Goal: Task Accomplishment & Management: Complete application form

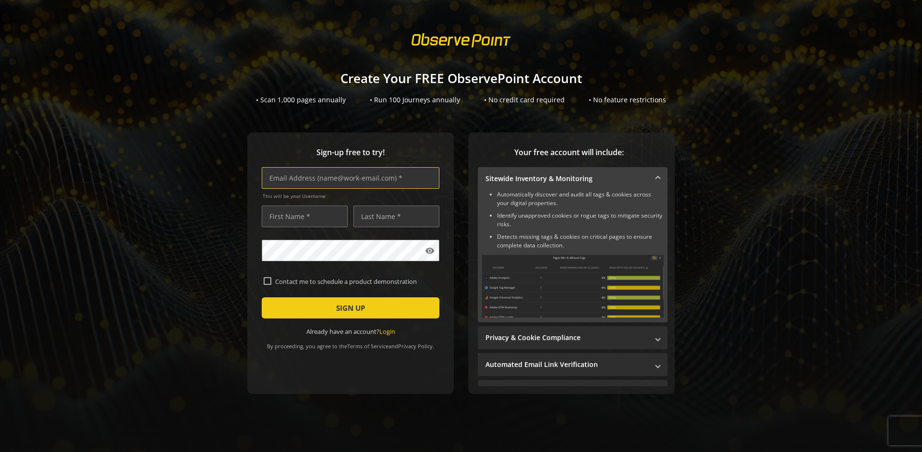
click at [348, 178] on input "text" at bounding box center [351, 178] width 178 height 22
type input "[EMAIL_ADDRESS][DOMAIN_NAME]"
click at [302, 216] on input "text" at bounding box center [305, 217] width 86 height 22
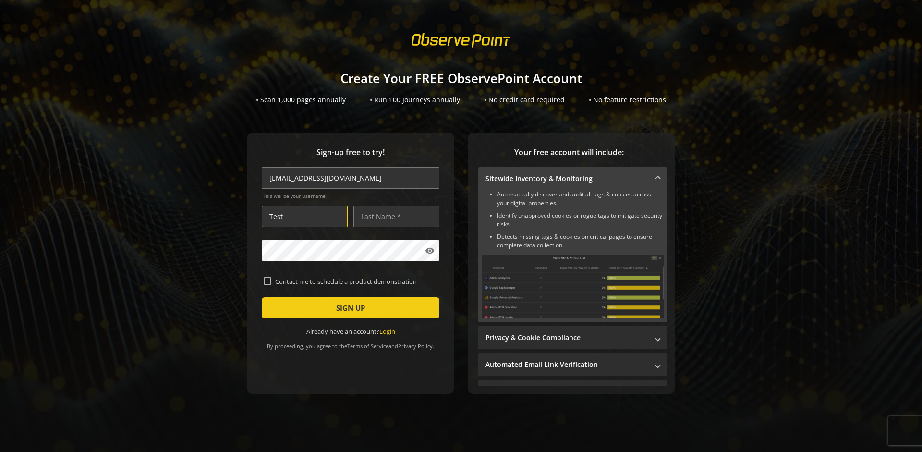
type input "Test"
click at [394, 216] on input "text" at bounding box center [397, 217] width 86 height 22
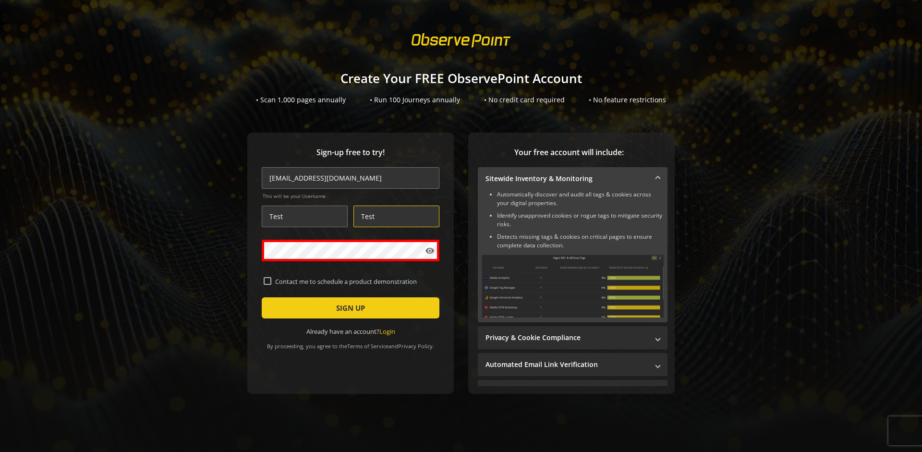
type input "Test"
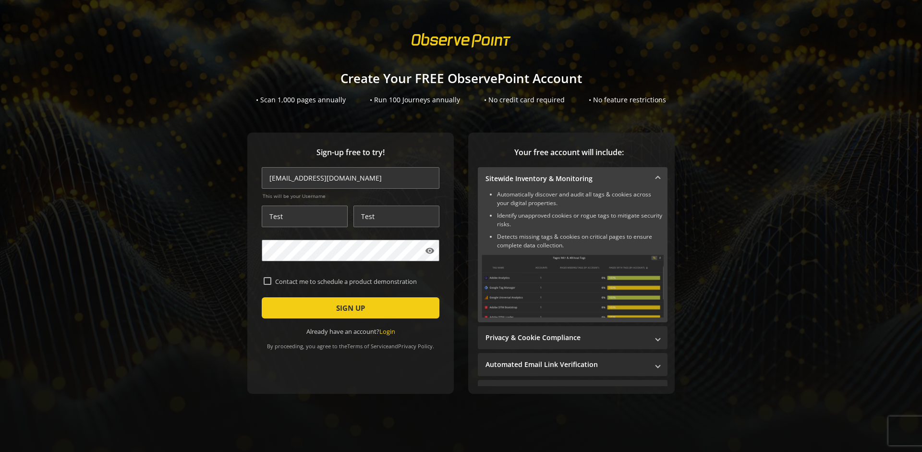
click at [348, 308] on span "SIGN UP" at bounding box center [350, 307] width 29 height 17
